Goal: Task Accomplishment & Management: Complete application form

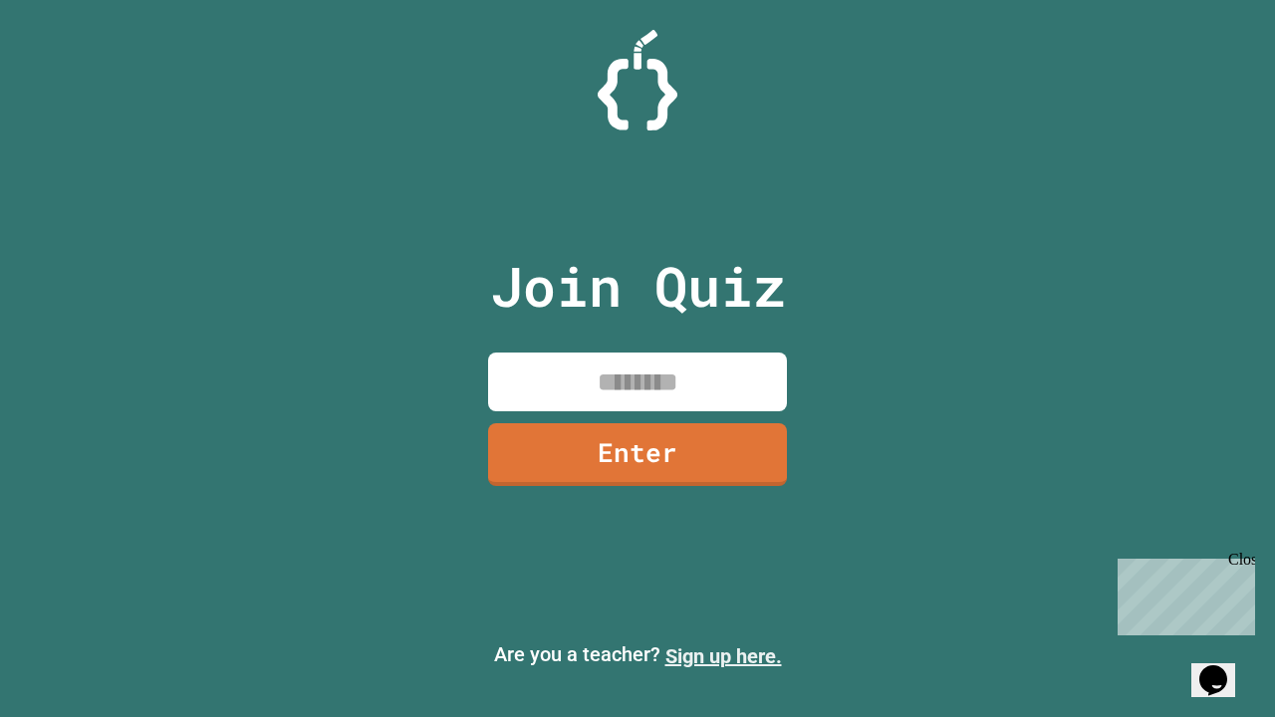
click at [723, 656] on link "Sign up here." at bounding box center [723, 656] width 117 height 24
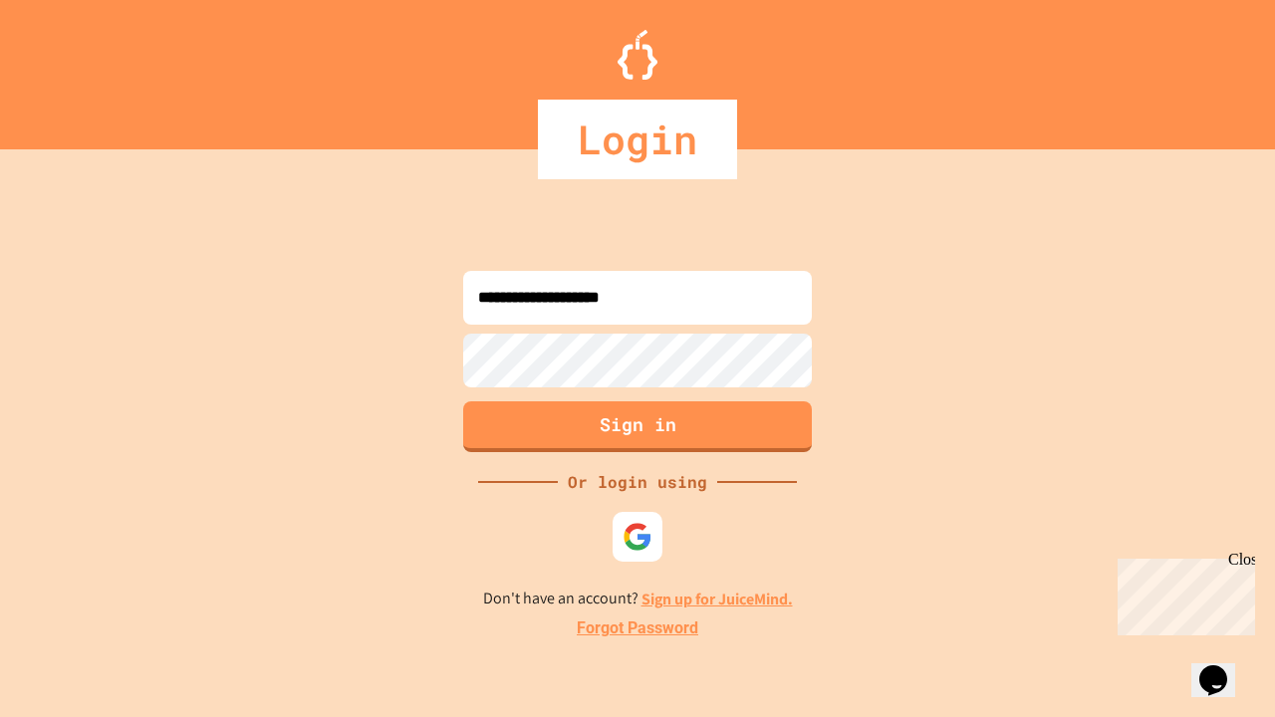
type input "**********"
